Goal: Task Accomplishment & Management: Manage account settings

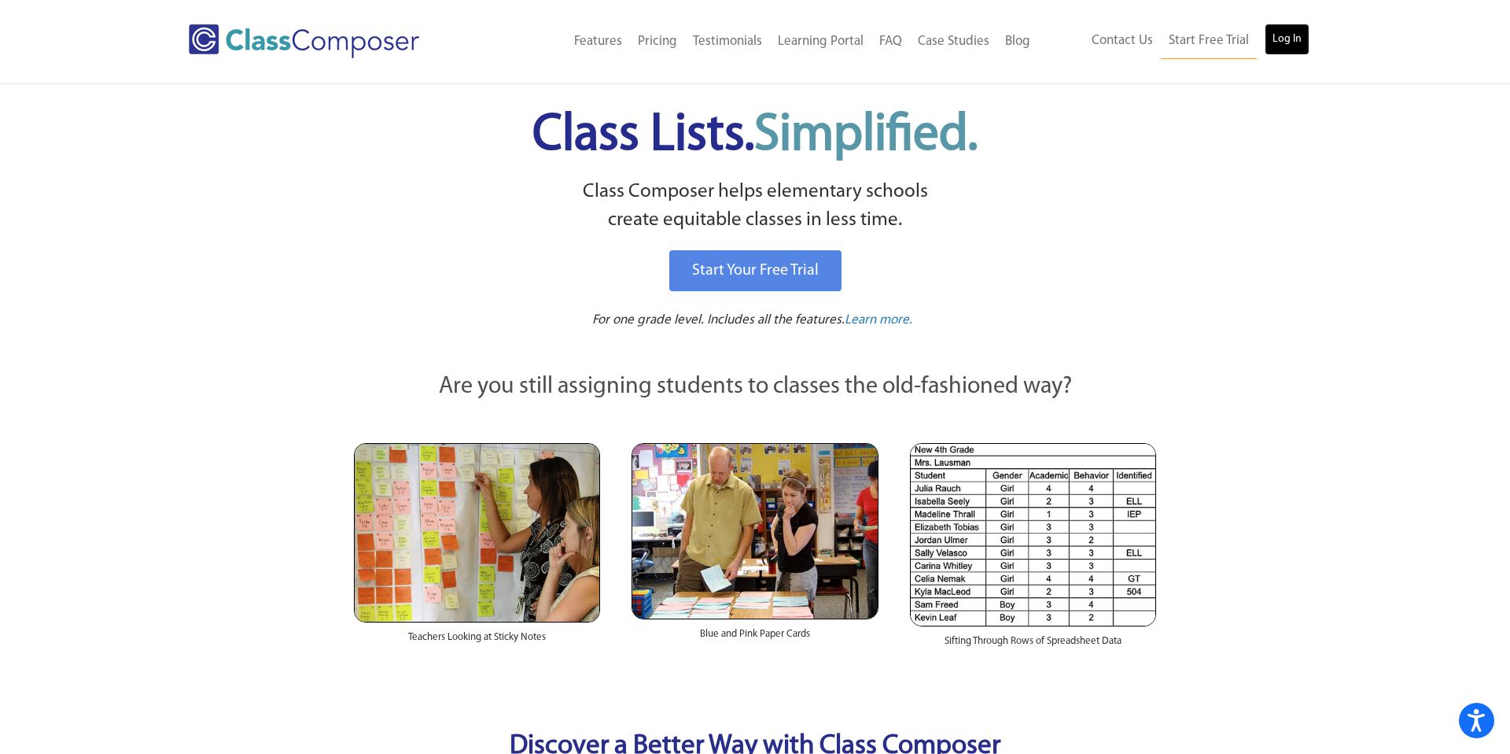
click at [1288, 39] on link "Log In" at bounding box center [1287, 39] width 45 height 31
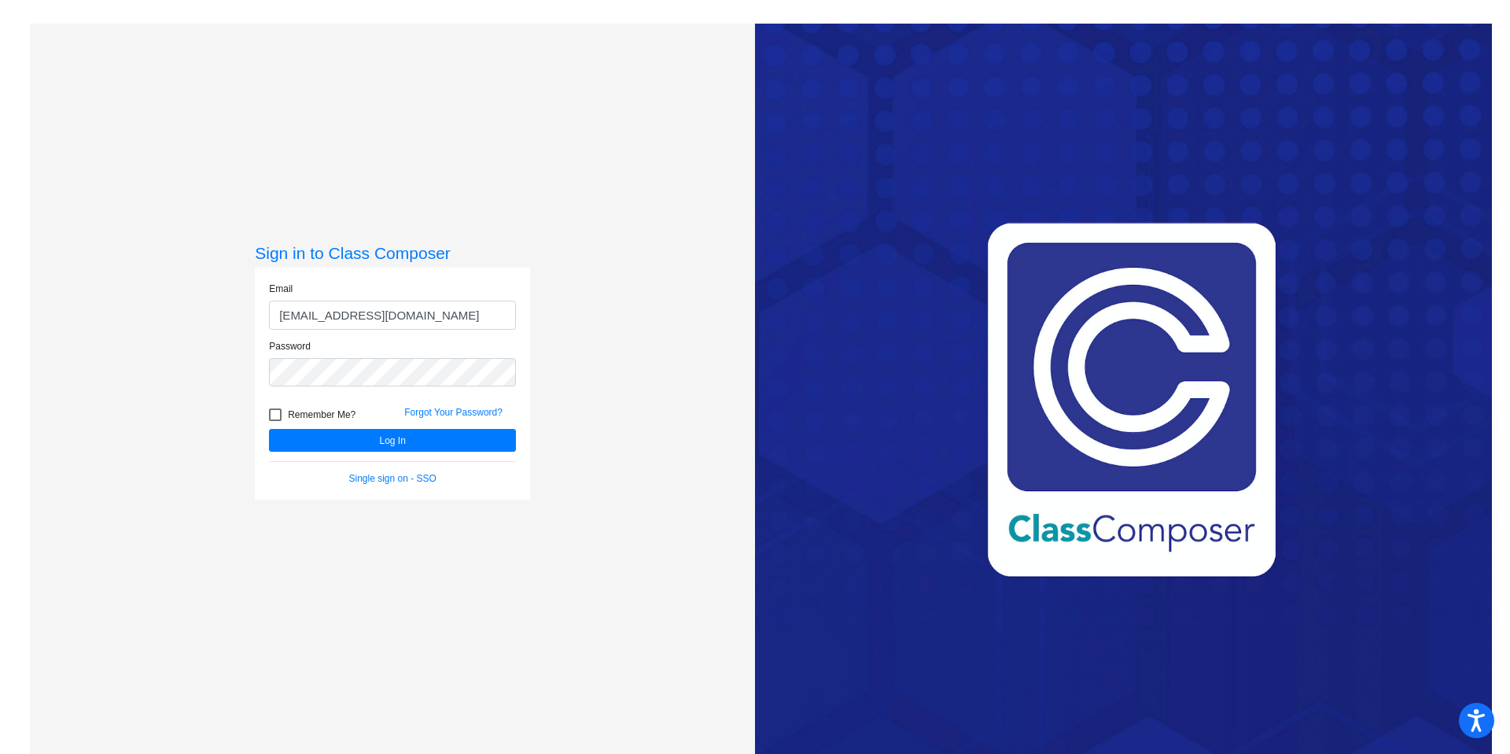
click at [440, 319] on input "[EMAIL_ADDRESS][DOMAIN_NAME]" at bounding box center [392, 314] width 247 height 29
click at [459, 311] on input "[EMAIL_ADDRESS][DOMAIN_NAME]" at bounding box center [392, 314] width 247 height 29
type input "b"
type input "[PERSON_NAME][EMAIL_ADDRESS][PERSON_NAME][DOMAIN_NAME]"
click at [429, 442] on button "Log In" at bounding box center [392, 440] width 247 height 23
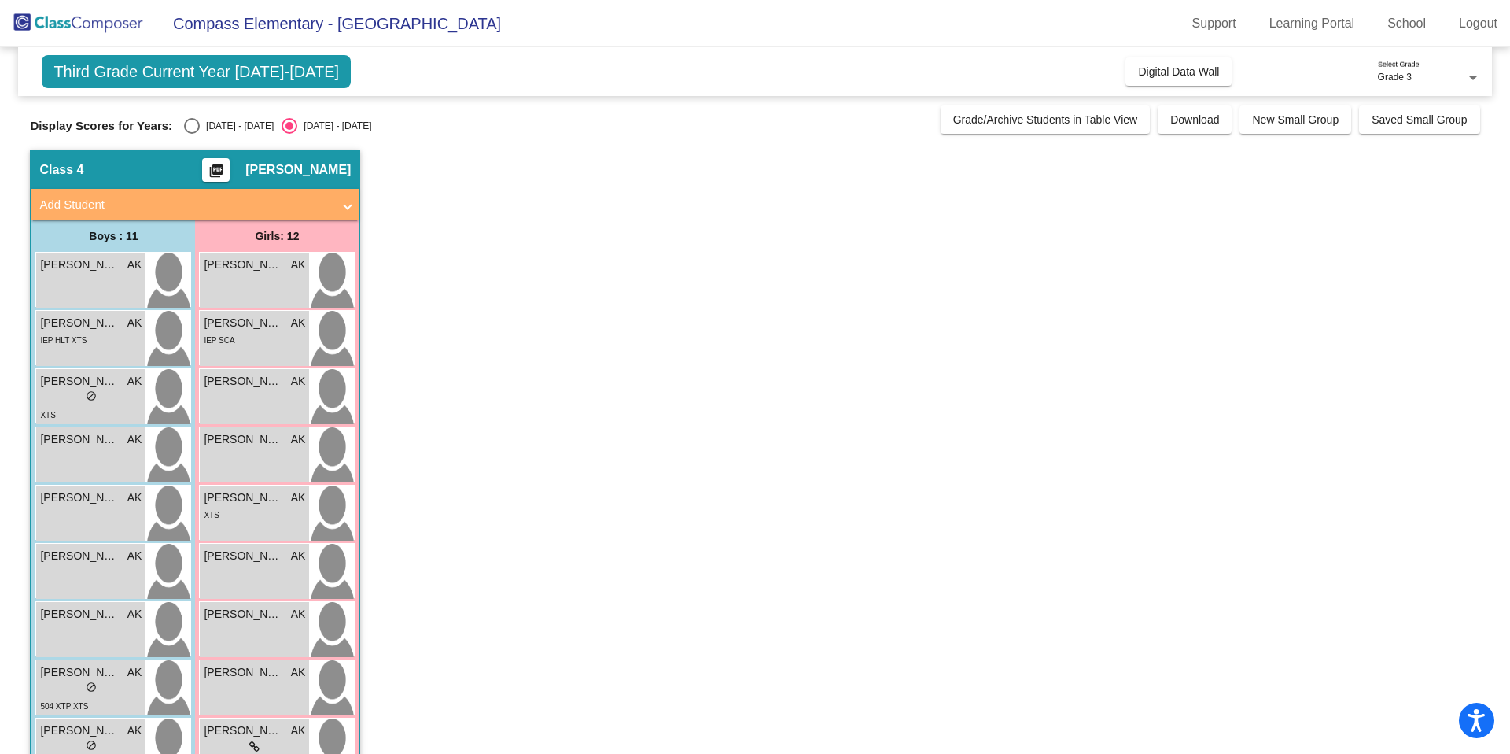
click at [219, 130] on div "[DATE] - [DATE]" at bounding box center [237, 126] width 74 height 14
click at [192, 134] on input "[DATE] - [DATE]" at bounding box center [191, 134] width 1 height 1
radio input "true"
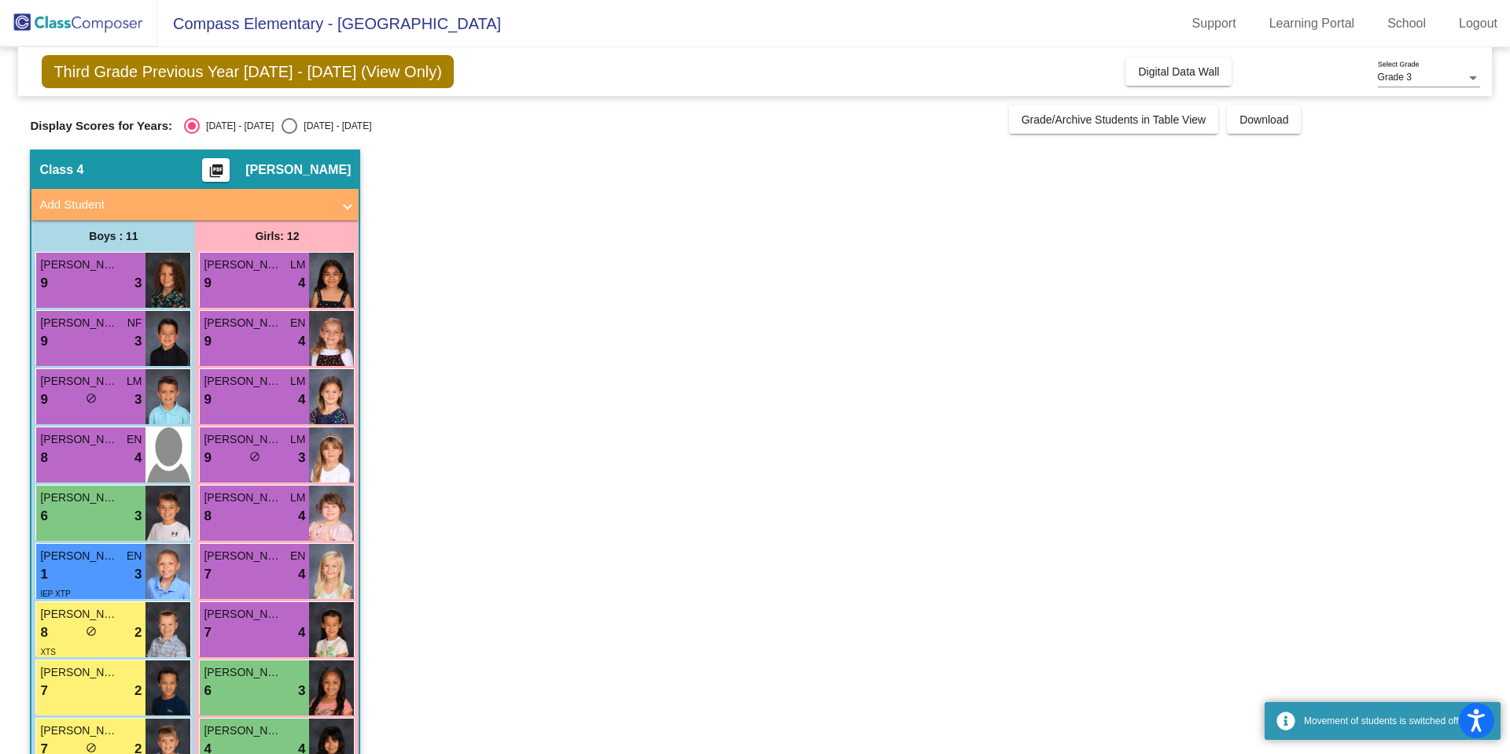
click at [761, 169] on app-classroom "Class 4 picture_as_pdf [PERSON_NAME] Add Student First Name Last Name Student I…" at bounding box center [755, 562] width 1450 height 826
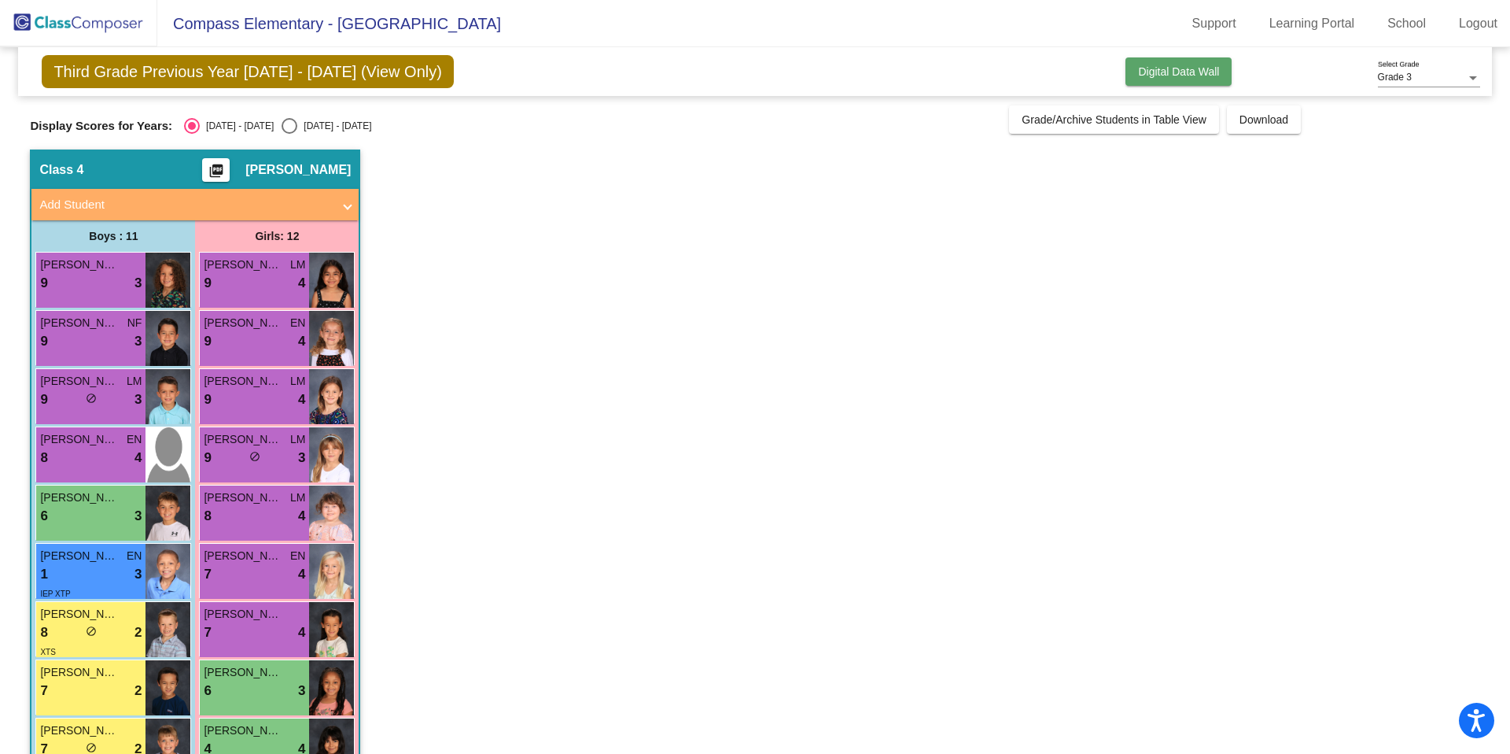
click at [1196, 65] on span "Digital Data Wall" at bounding box center [1178, 71] width 81 height 13
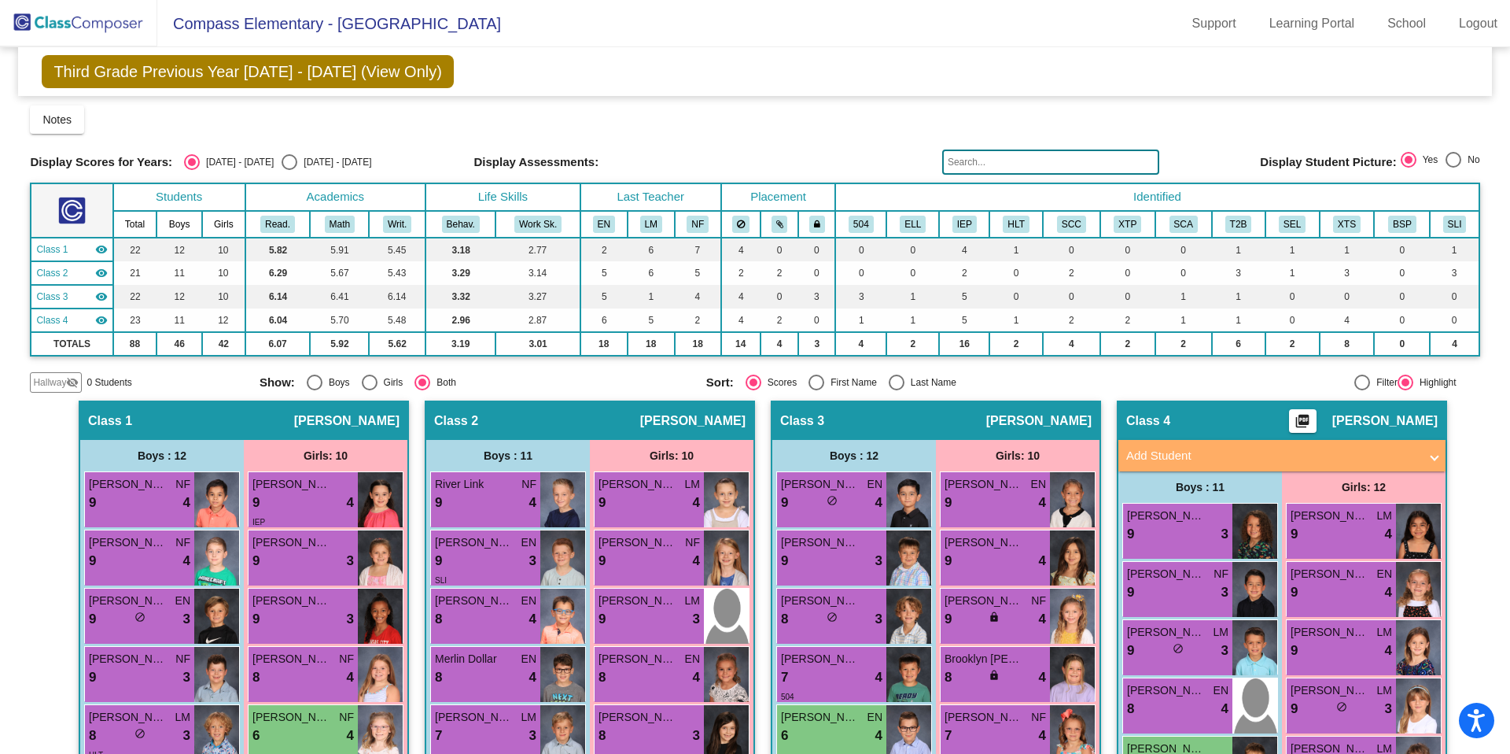
click at [81, 23] on img at bounding box center [78, 23] width 157 height 46
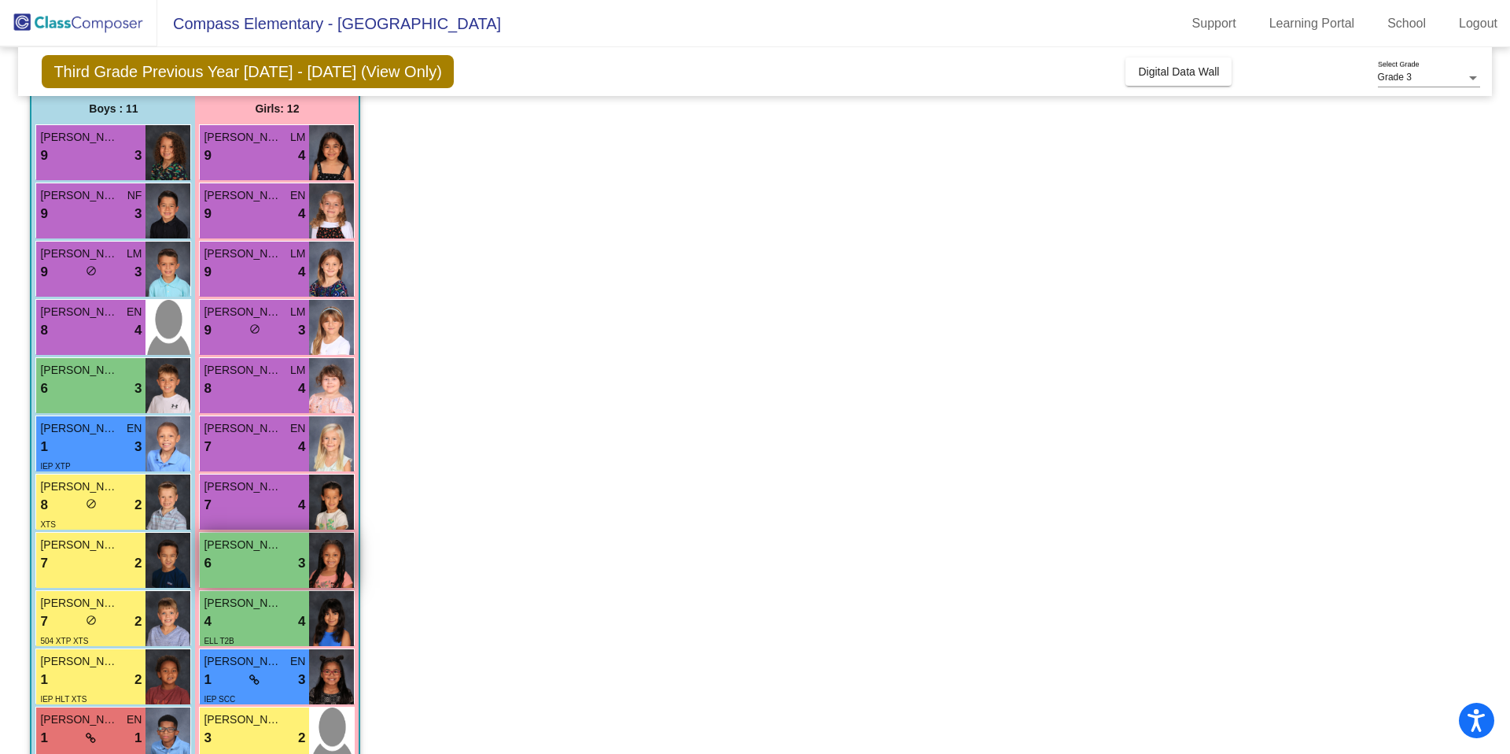
scroll to position [128, 0]
click at [259, 329] on span "do_not_disturb_alt" at bounding box center [254, 328] width 11 height 11
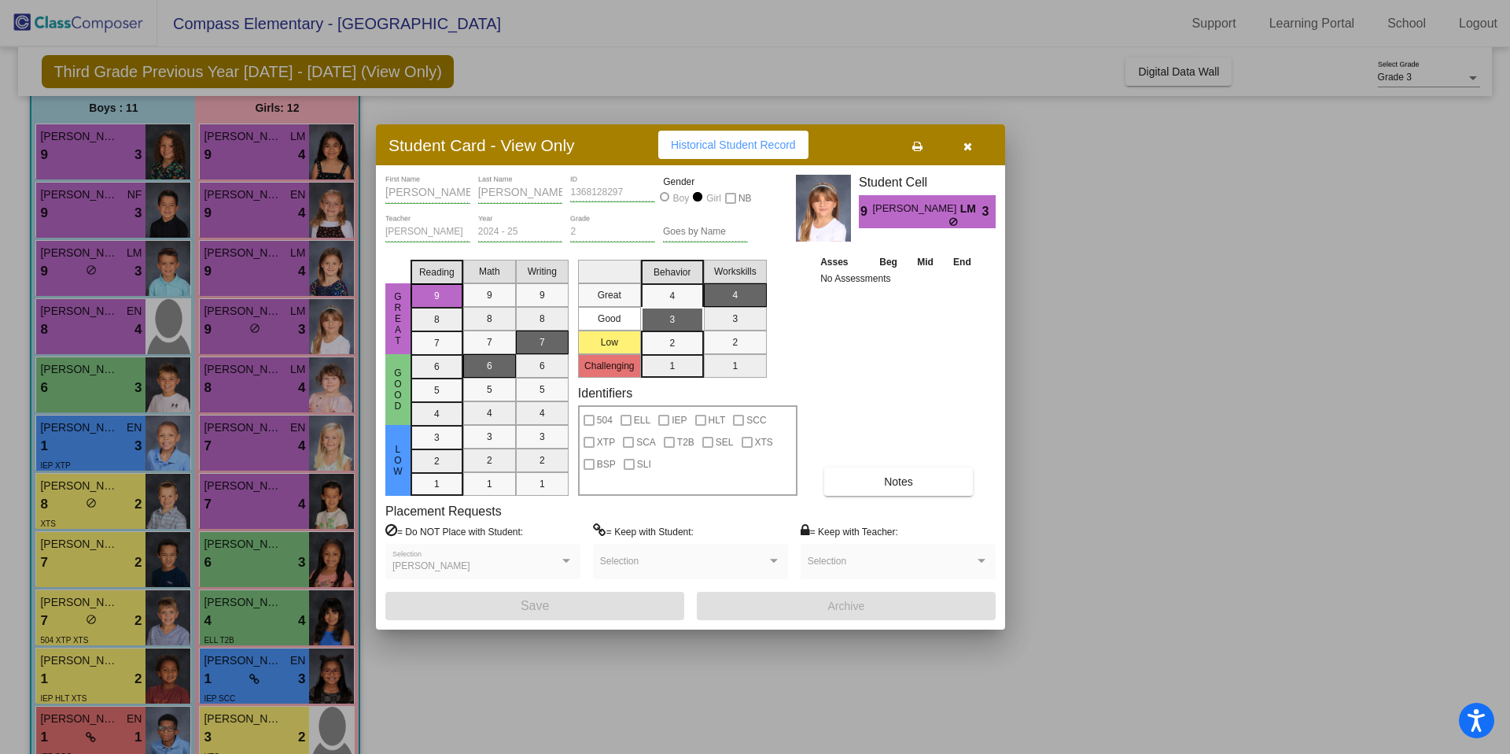
click at [857, 472] on button "Notes" at bounding box center [898, 481] width 149 height 28
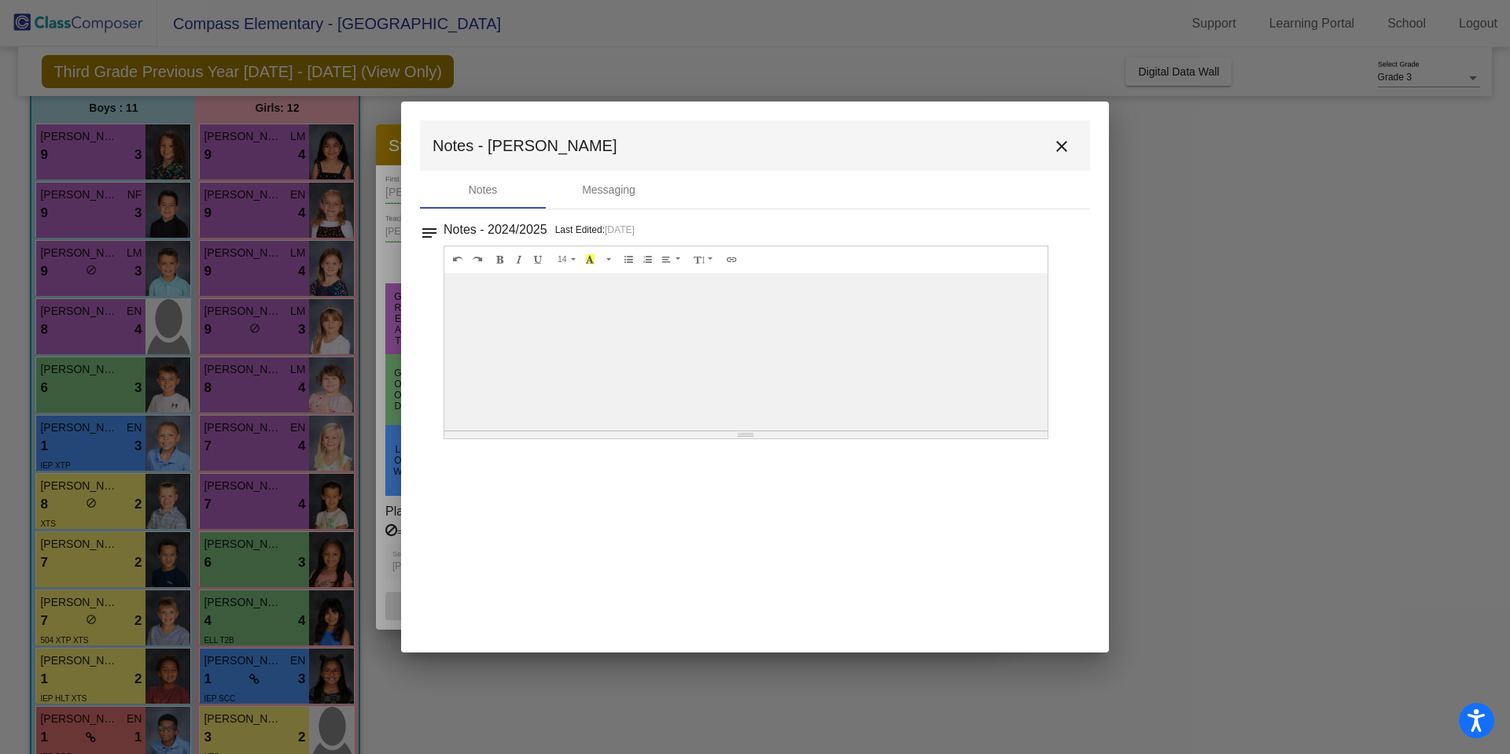
click at [1057, 147] on mat-icon "close" at bounding box center [1061, 146] width 19 height 19
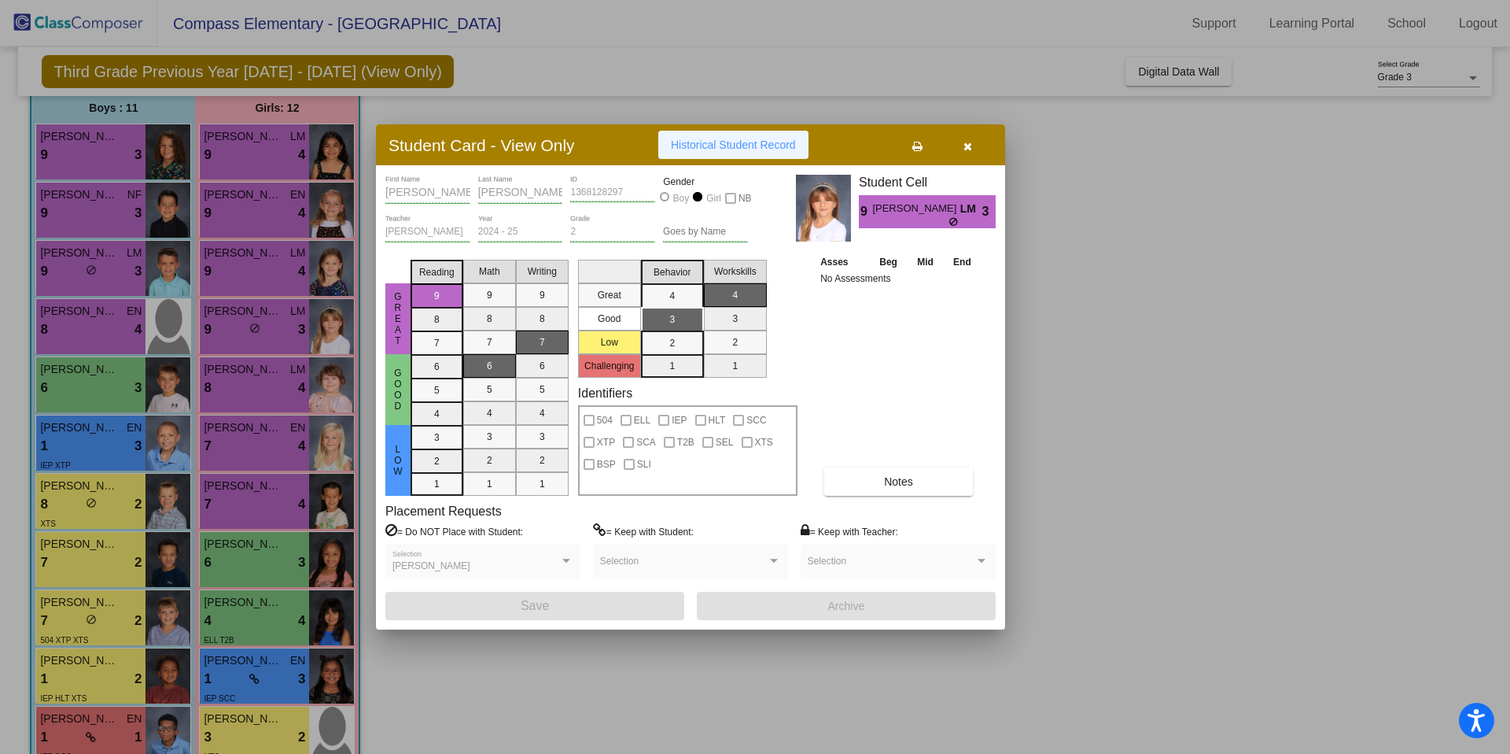
click at [717, 136] on button "Historical Student Record" at bounding box center [733, 145] width 150 height 28
click at [967, 149] on icon "button" at bounding box center [968, 146] width 9 height 11
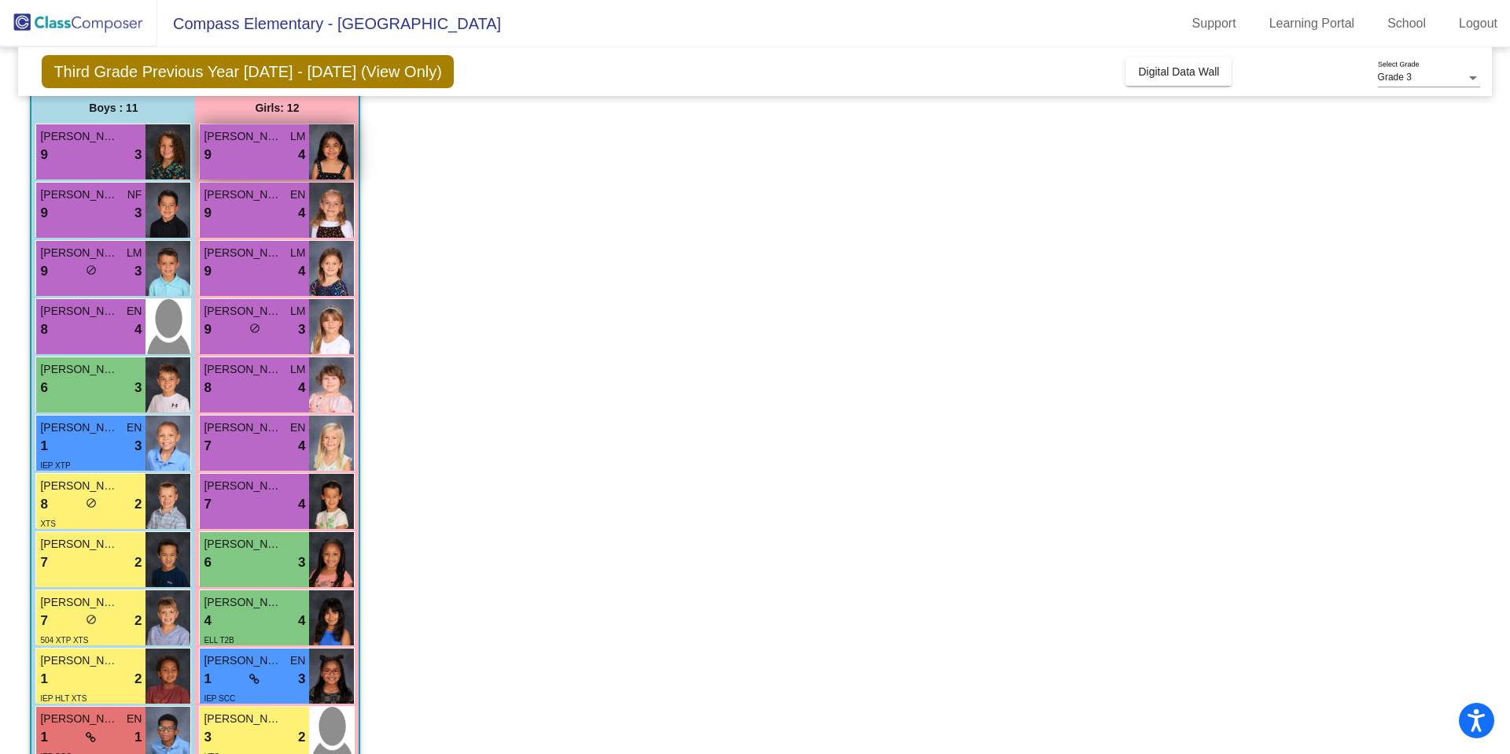
scroll to position [222, 0]
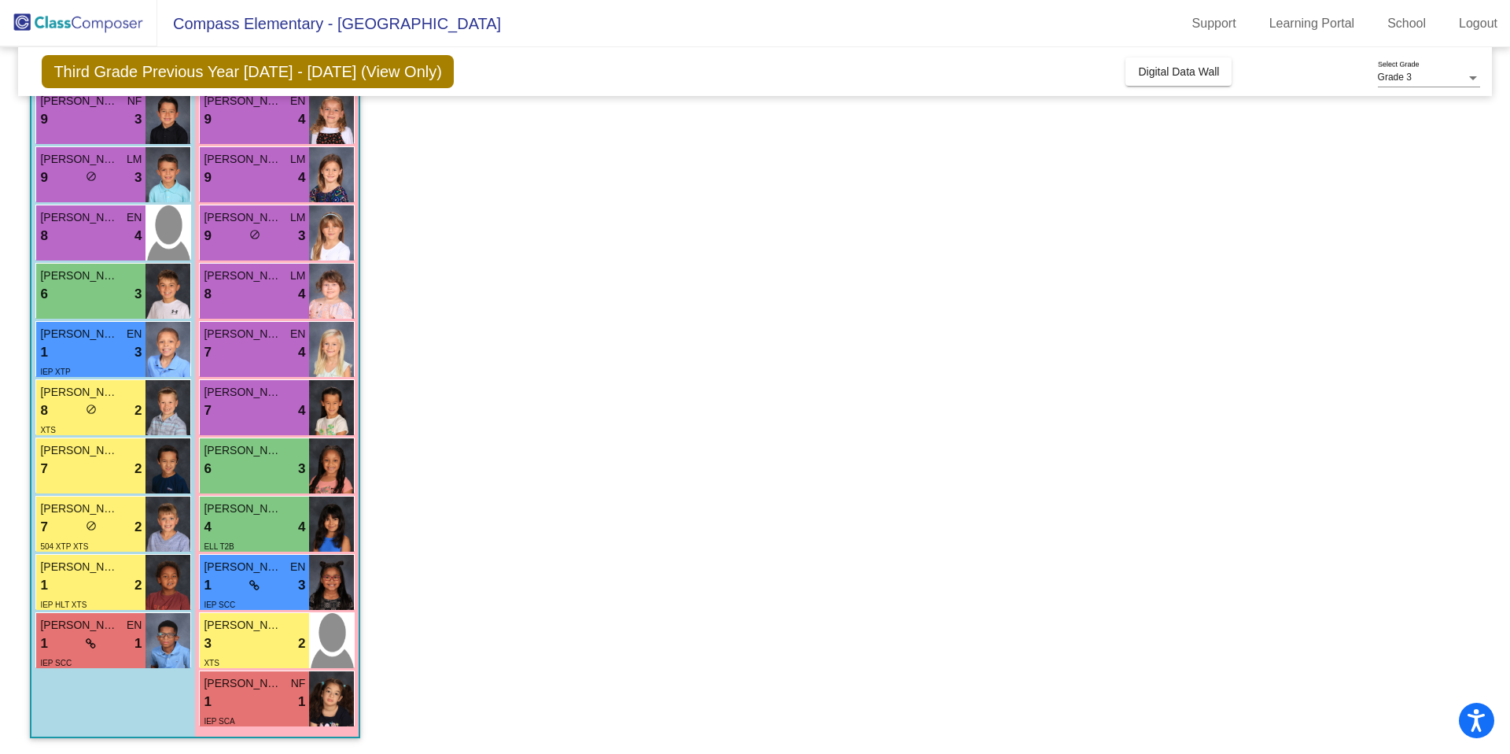
drag, startPoint x: 1172, startPoint y: 64, endPoint x: 1185, endPoint y: 191, distance: 128.0
click at [1185, 191] on div "Third Grade Previous Year [DATE] - [DATE] (View Only) Add, Move, or Retain Stud…" at bounding box center [755, 289] width 1450 height 928
click at [57, 289] on div "6 lock do_not_disturb_alt 3" at bounding box center [90, 294] width 101 height 20
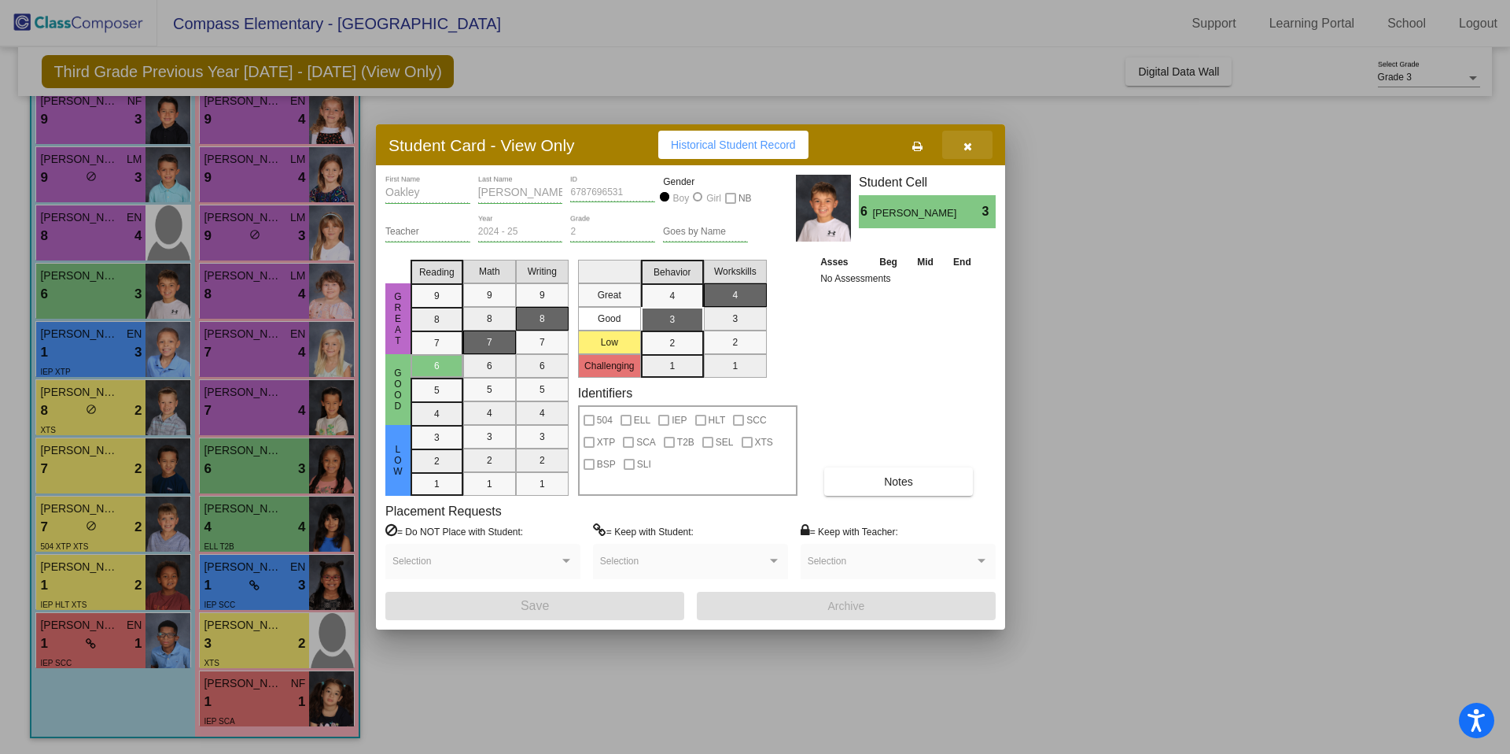
click at [971, 147] on icon "button" at bounding box center [968, 146] width 9 height 11
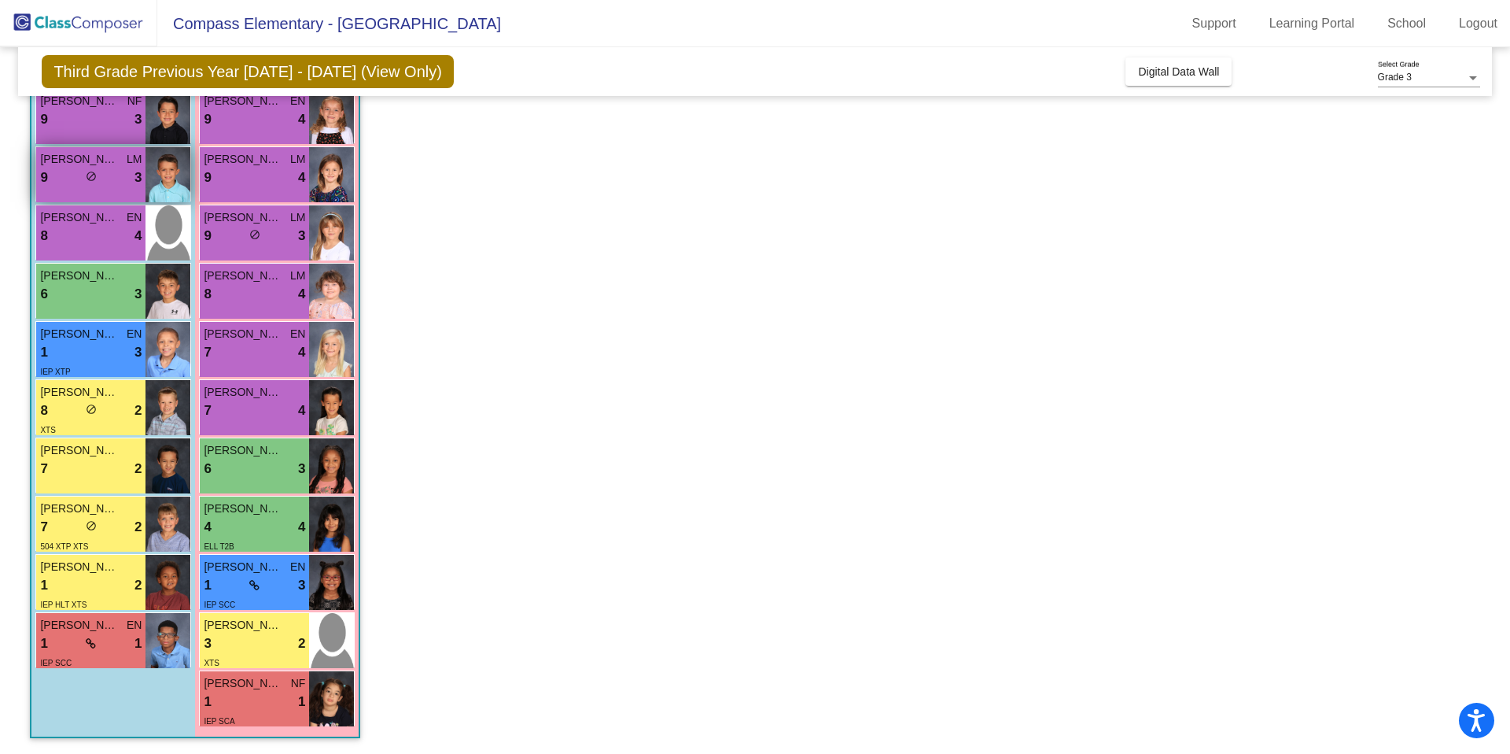
click at [90, 177] on span "do_not_disturb_alt" at bounding box center [91, 176] width 11 height 11
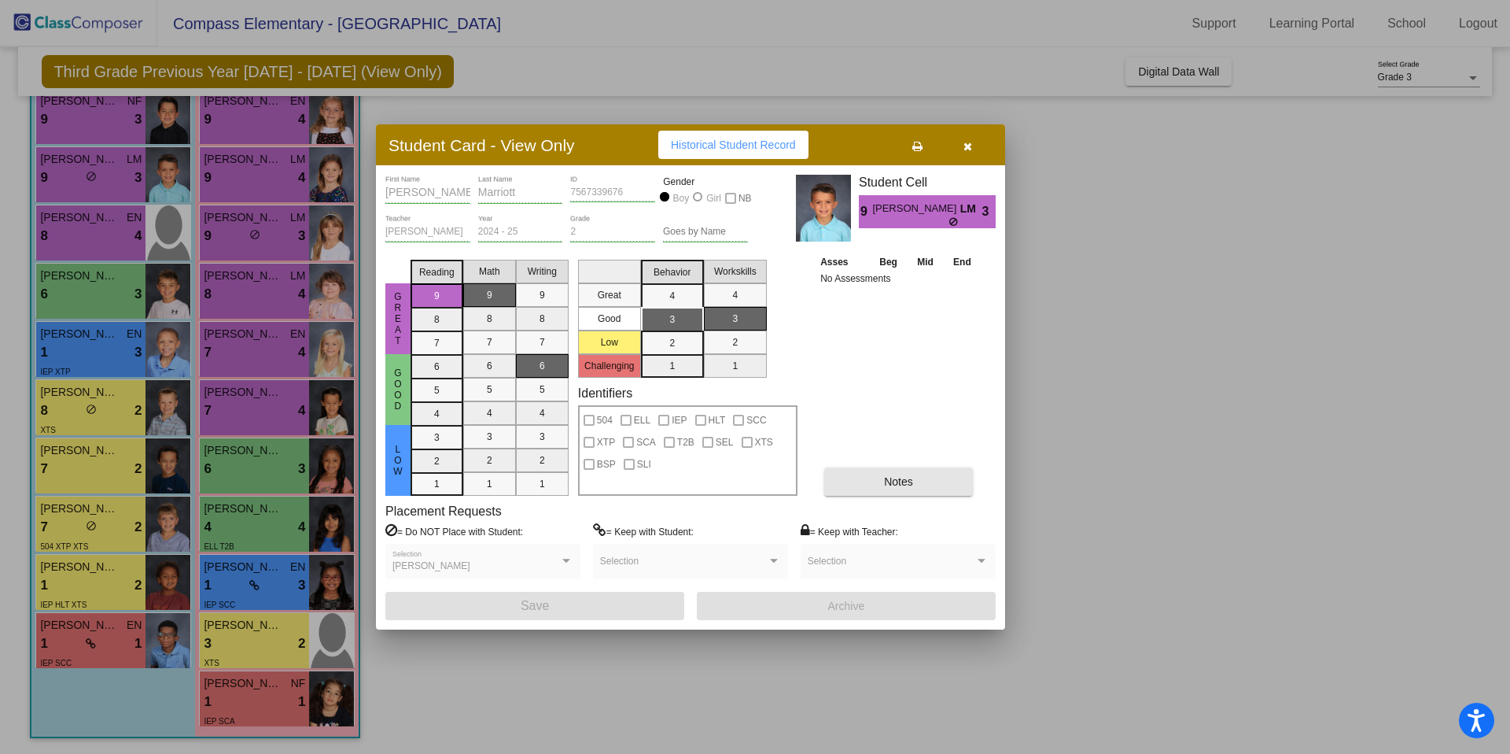
click at [879, 467] on button "Notes" at bounding box center [898, 481] width 149 height 28
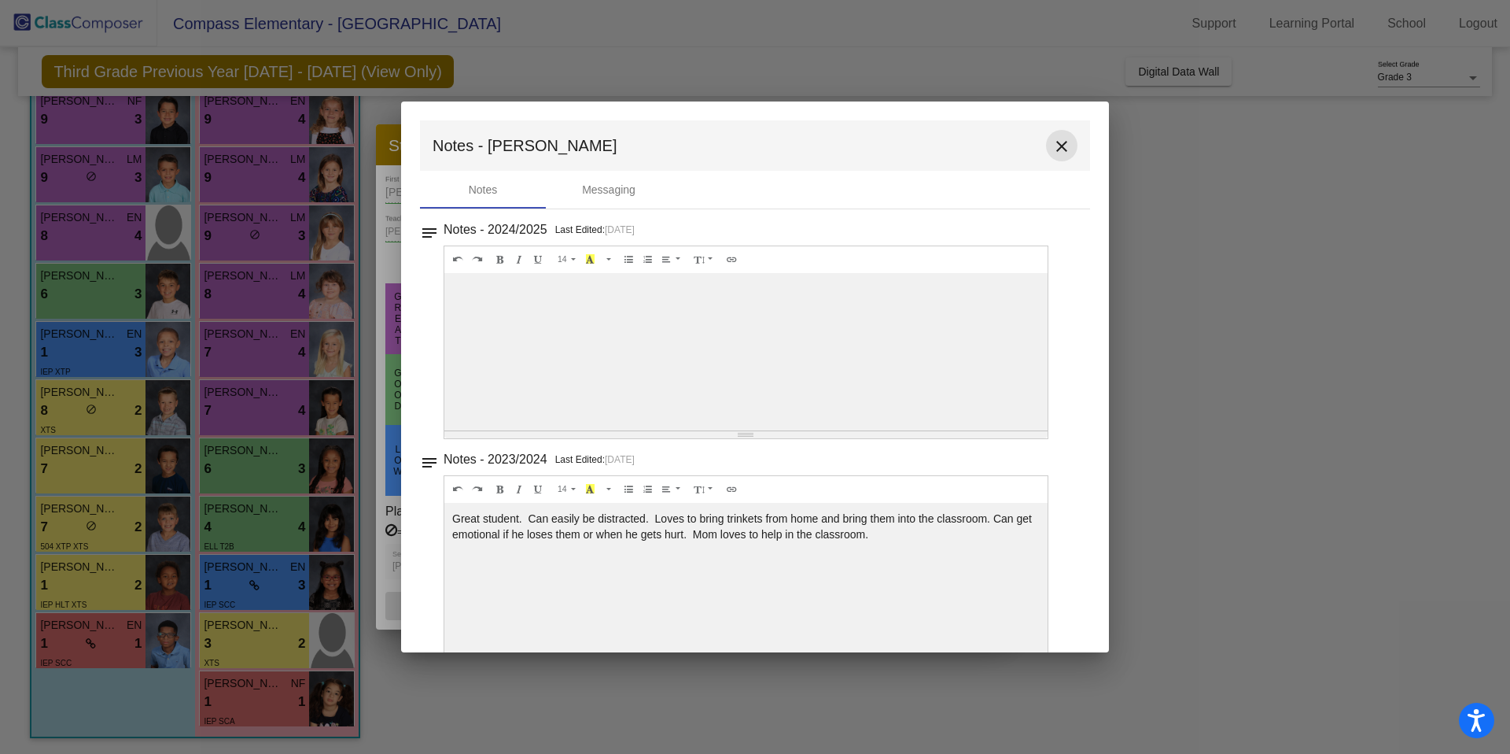
click at [1053, 135] on button "close" at bounding box center [1061, 145] width 31 height 31
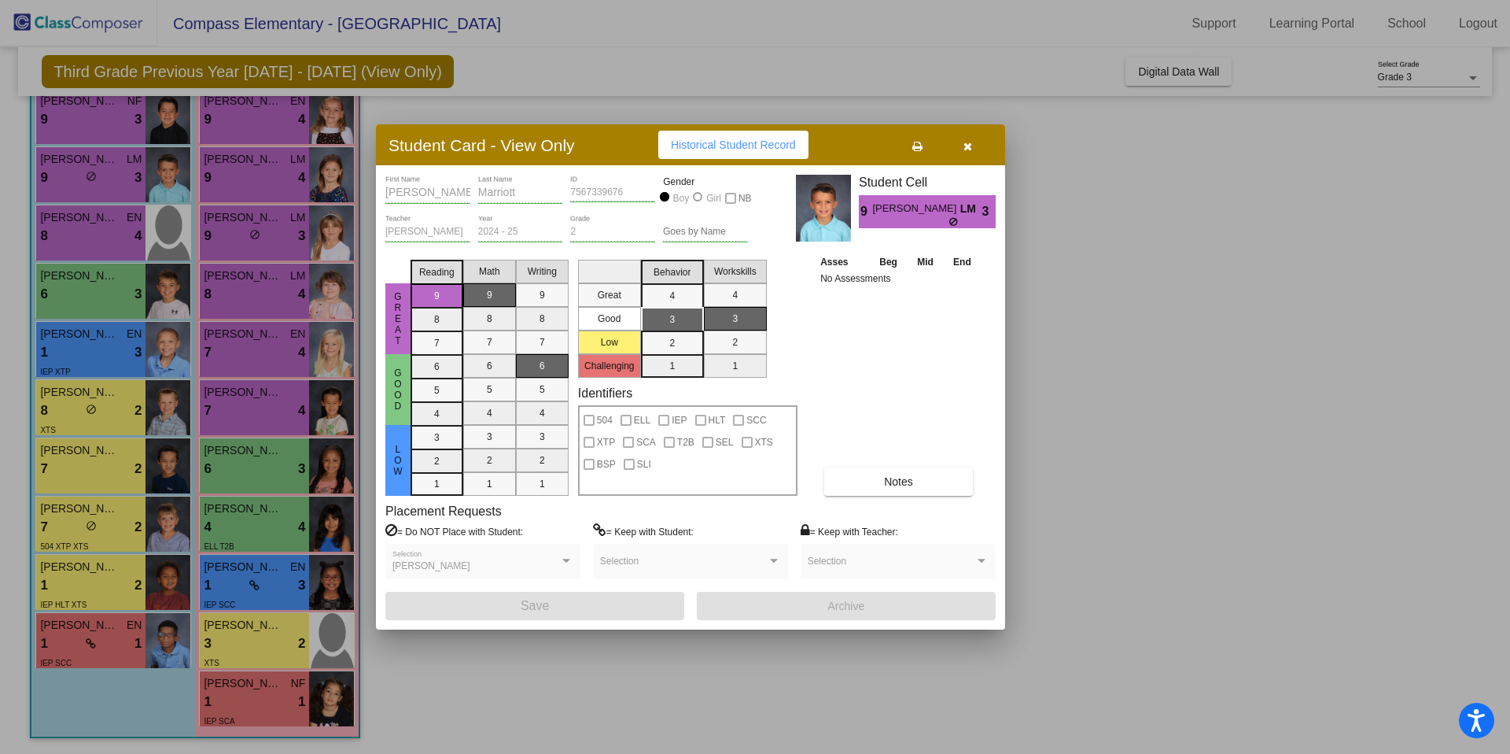
click at [977, 146] on button "button" at bounding box center [967, 145] width 50 height 28
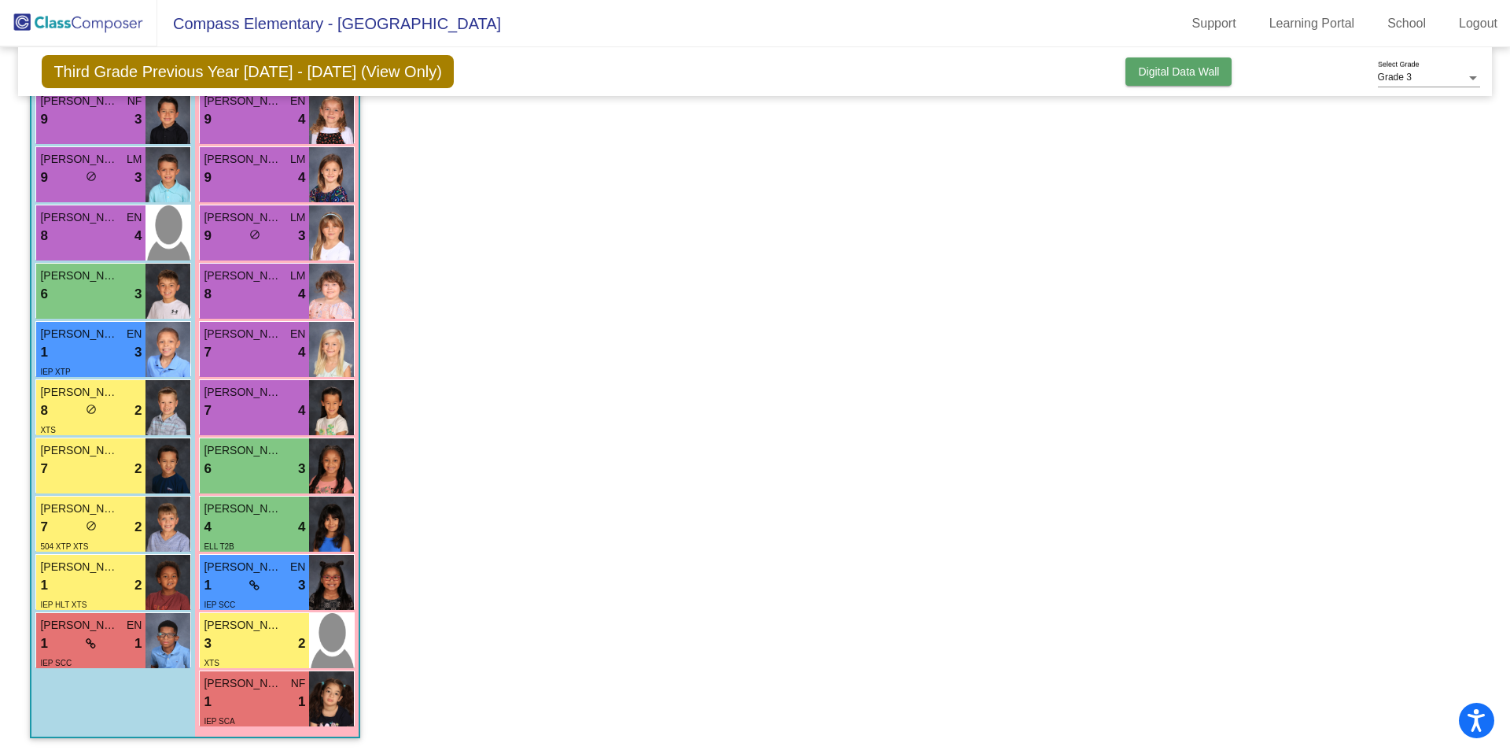
click at [1171, 68] on span "Digital Data Wall" at bounding box center [1178, 71] width 81 height 13
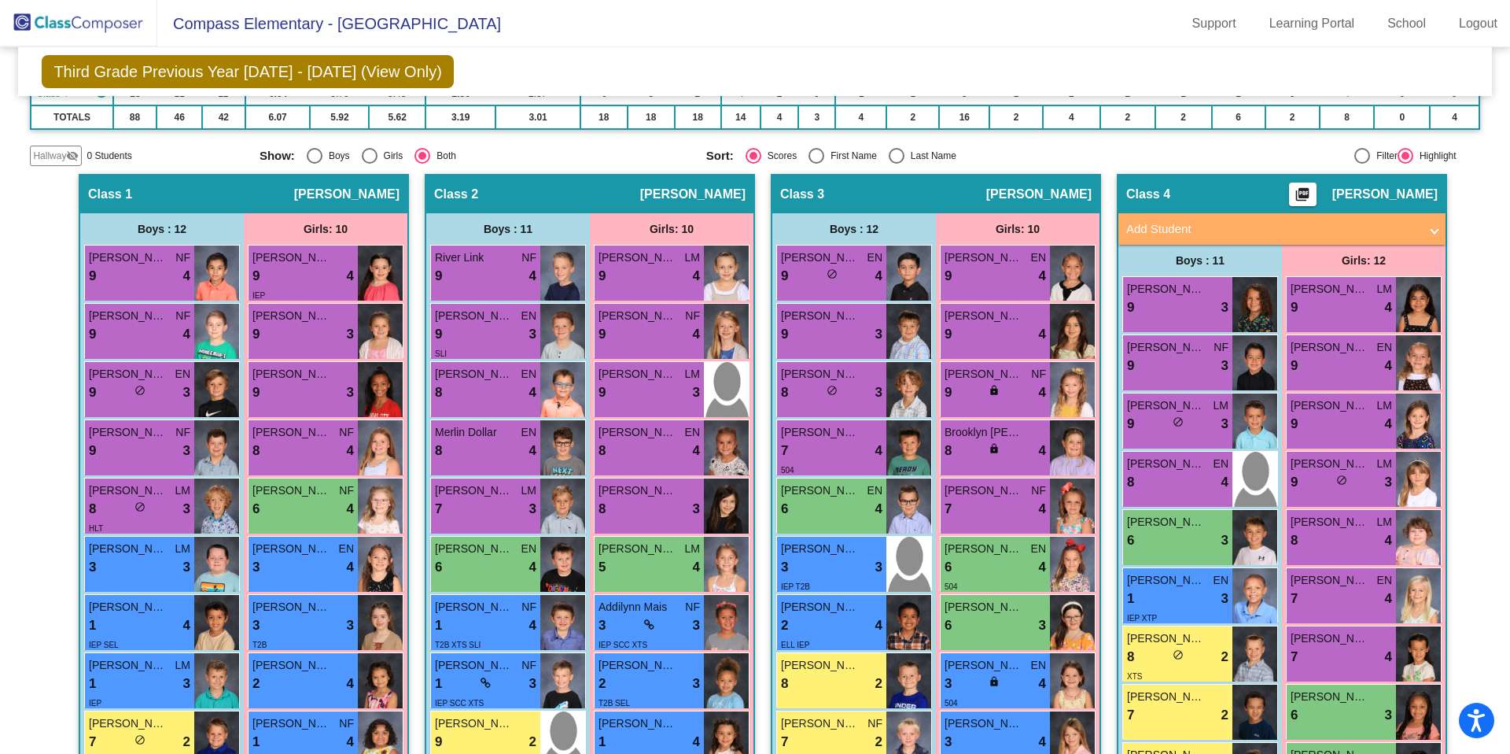
scroll to position [0, 0]
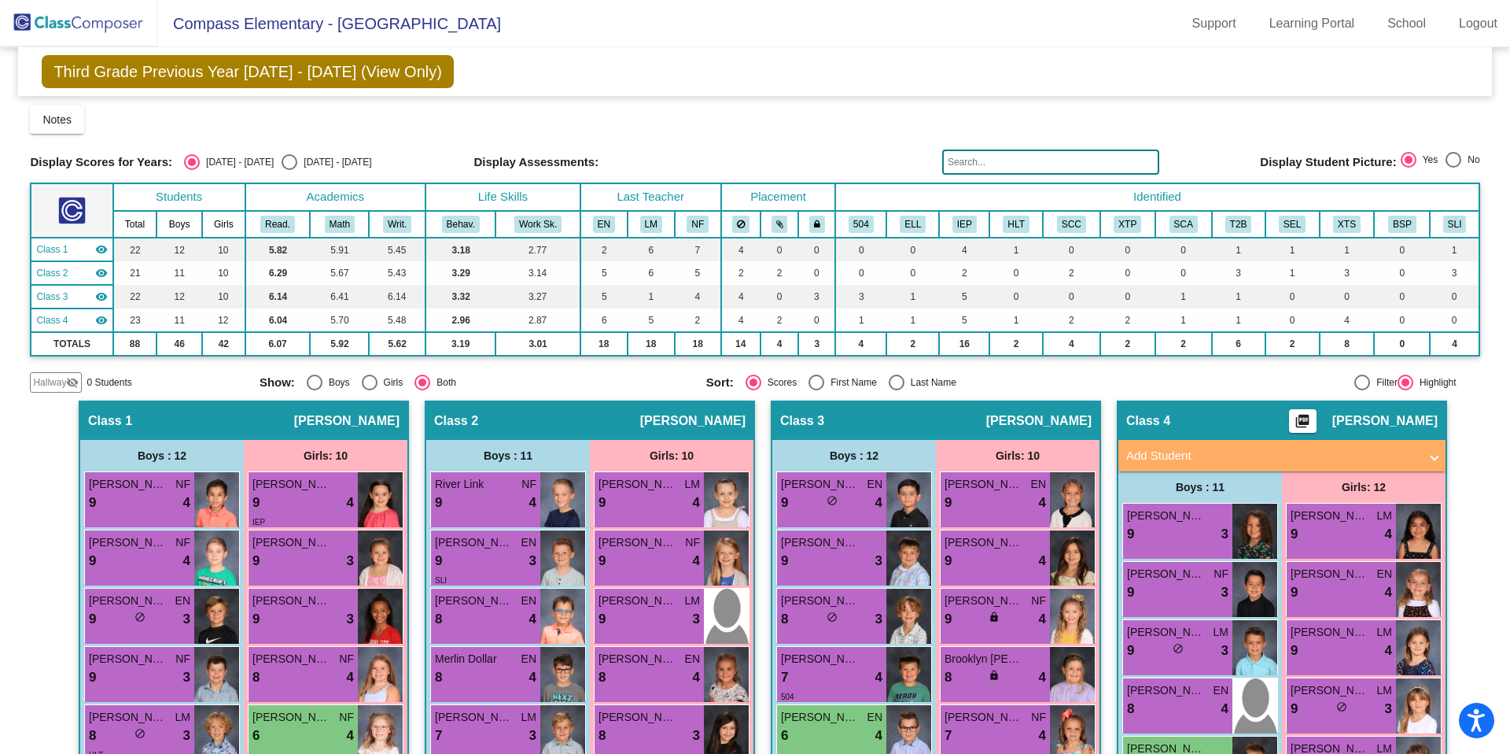
click at [103, 13] on img at bounding box center [78, 23] width 157 height 46
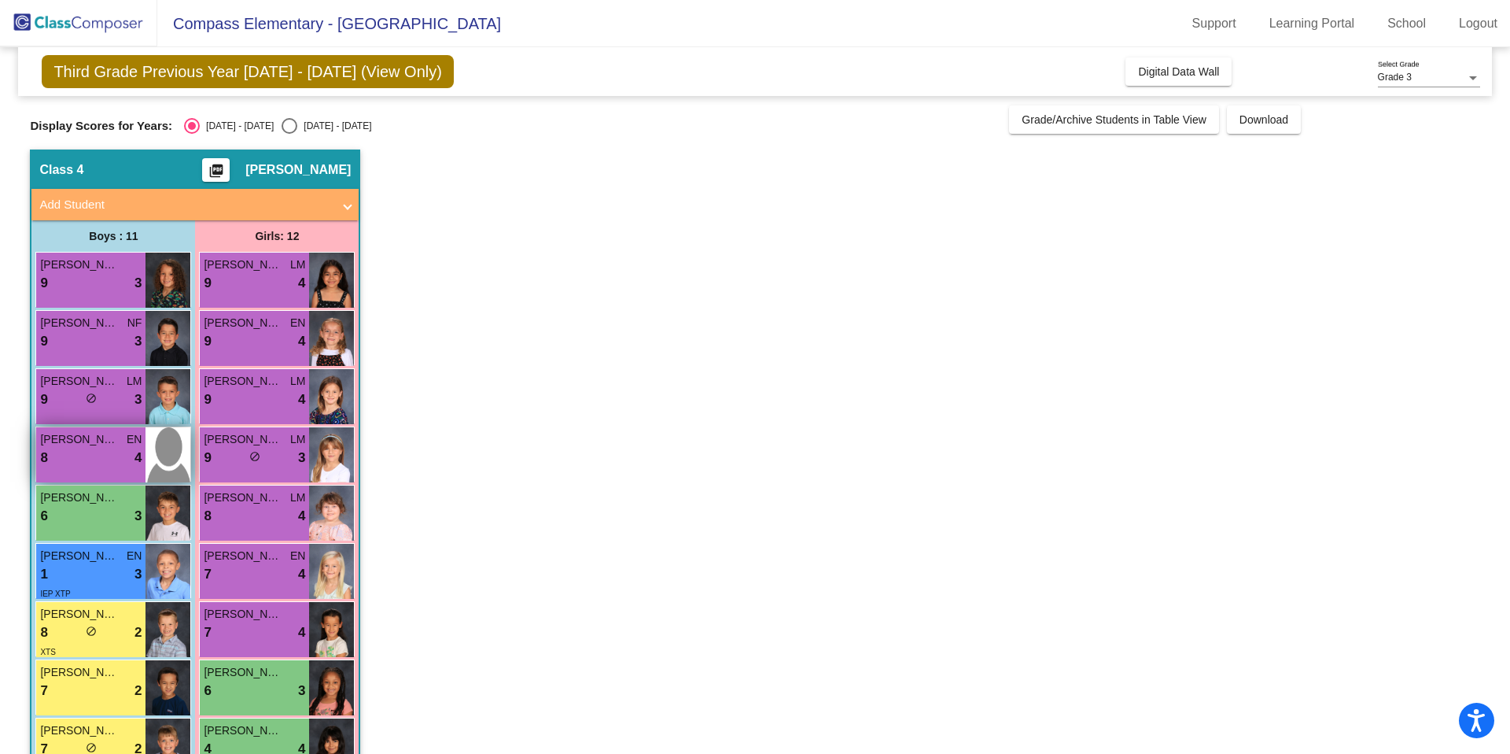
click at [116, 451] on div "8 lock do_not_disturb_alt 4" at bounding box center [90, 458] width 101 height 20
